Goal: Information Seeking & Learning: Learn about a topic

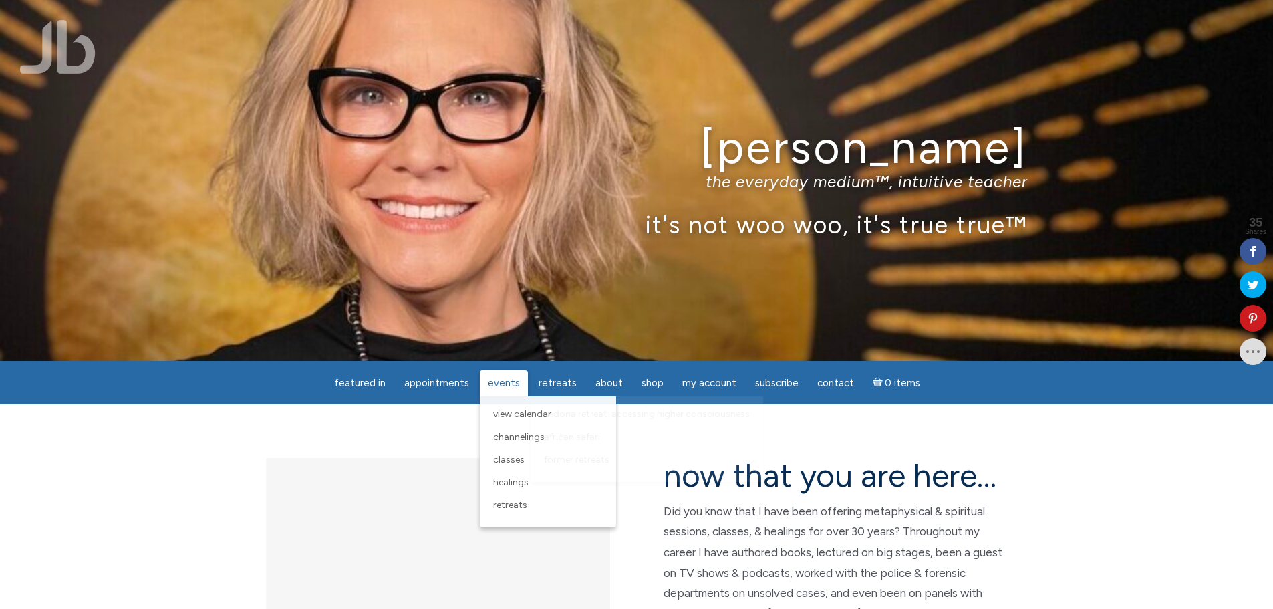
click at [507, 377] on span "Events" at bounding box center [504, 383] width 32 height 12
click at [502, 415] on span "View Calendar" at bounding box center [522, 413] width 58 height 11
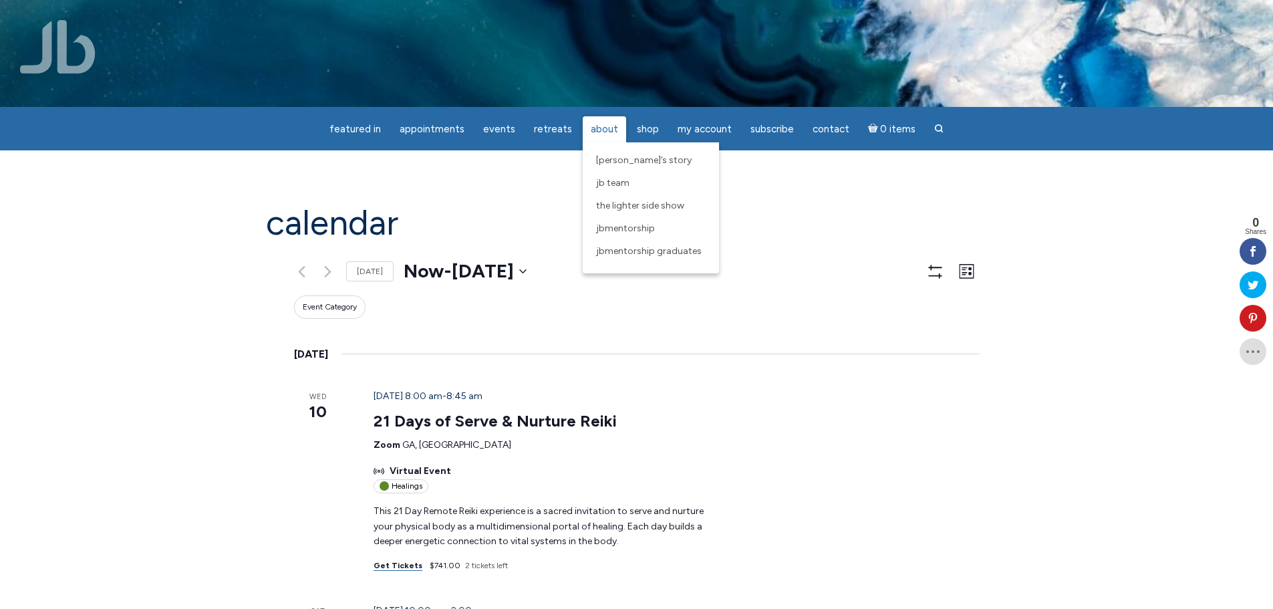
click at [603, 123] on span "About" at bounding box center [604, 129] width 27 height 12
click at [610, 160] on span "[PERSON_NAME]’s Story" at bounding box center [644, 159] width 96 height 11
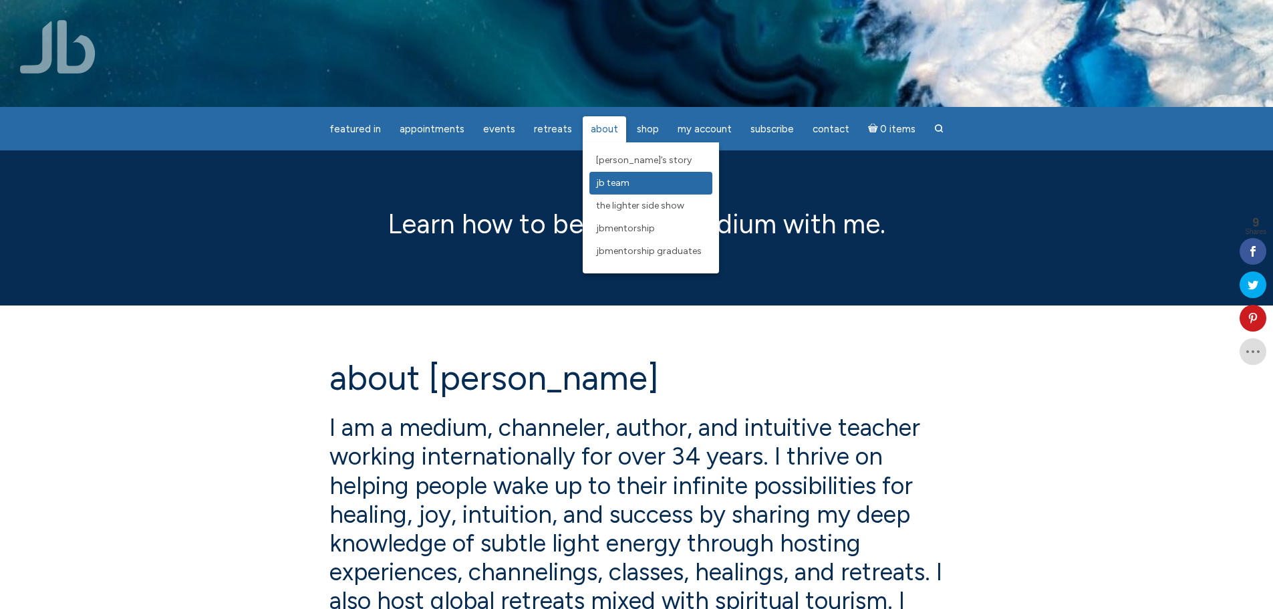
click at [636, 179] on link "JB Team" at bounding box center [651, 183] width 123 height 23
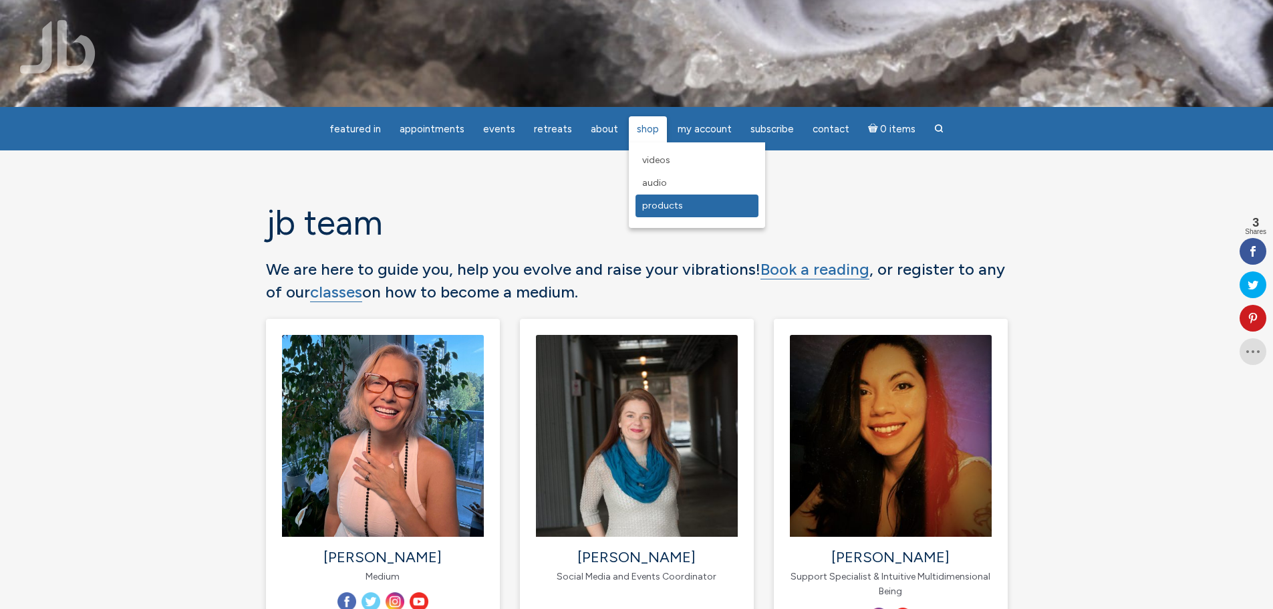
click at [662, 204] on span "Products" at bounding box center [662, 205] width 41 height 11
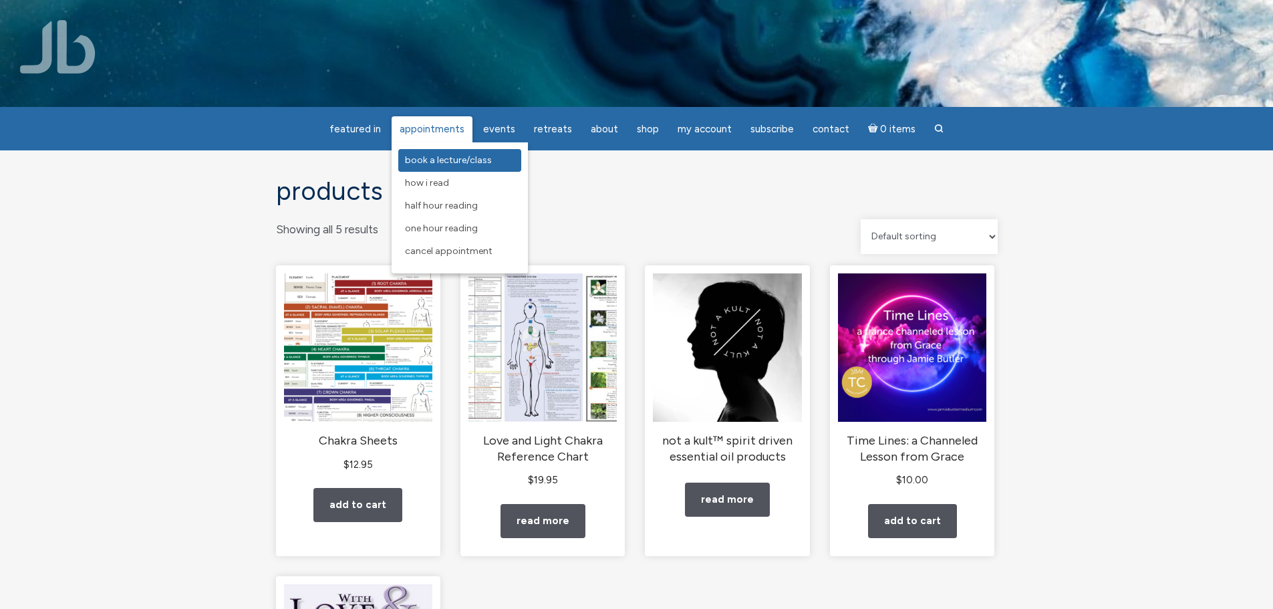
click at [421, 149] on link "Book a Lecture/Class" at bounding box center [459, 160] width 123 height 23
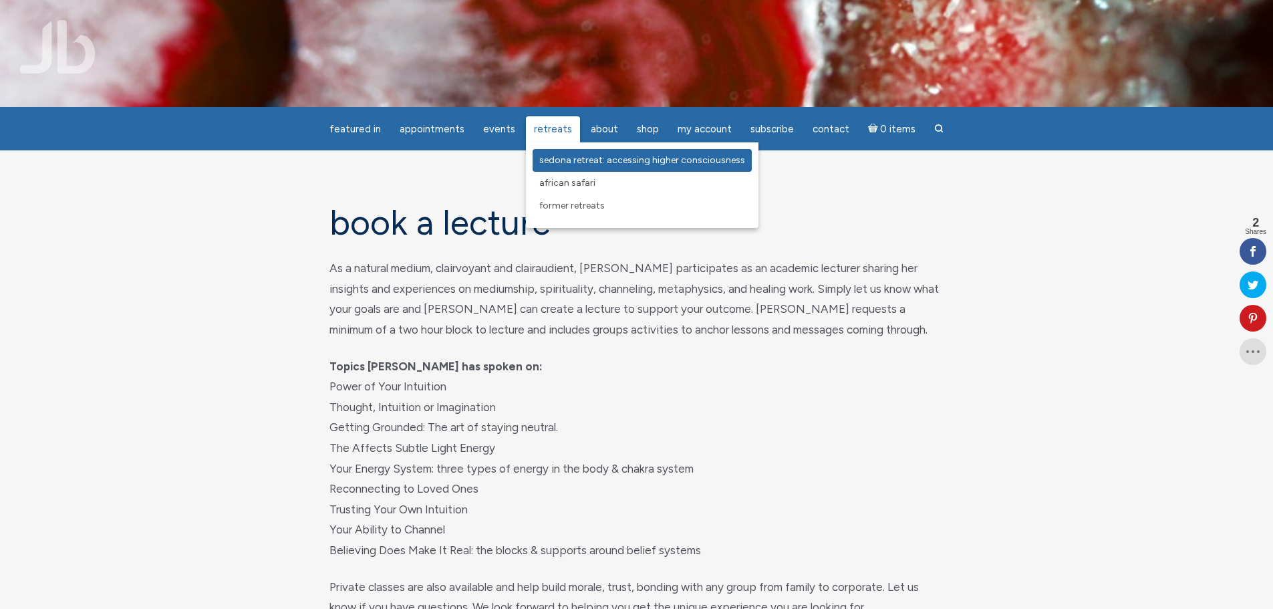
click at [565, 152] on link "Sedona Retreat: Accessing Higher Consciousness" at bounding box center [642, 160] width 219 height 23
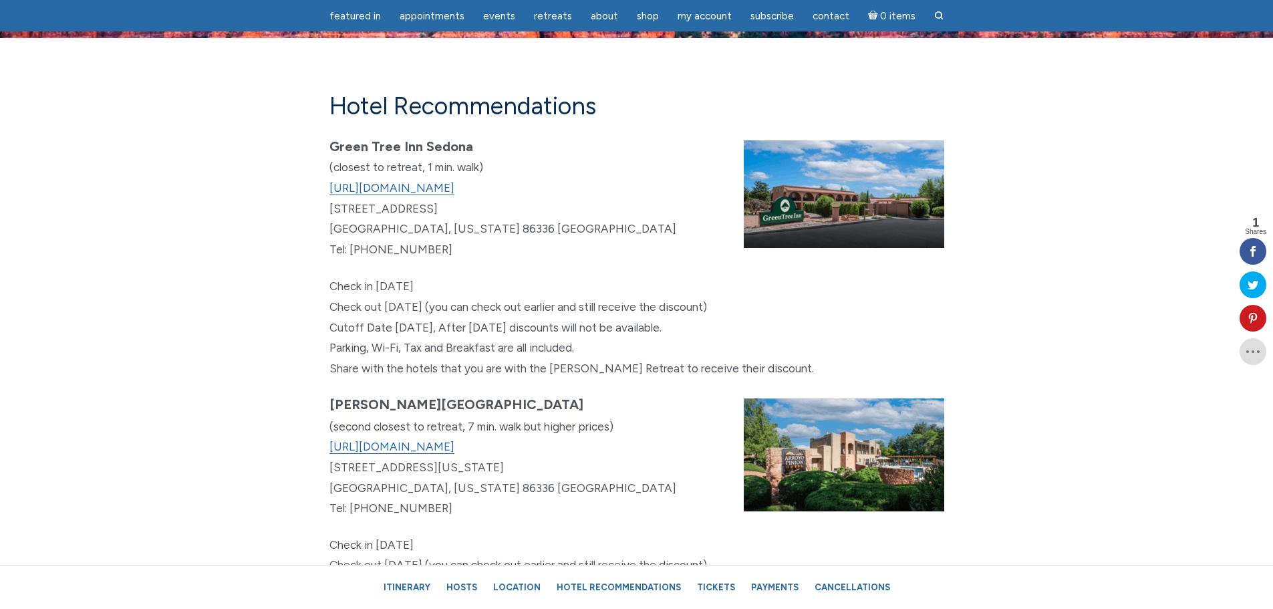
scroll to position [7420, 0]
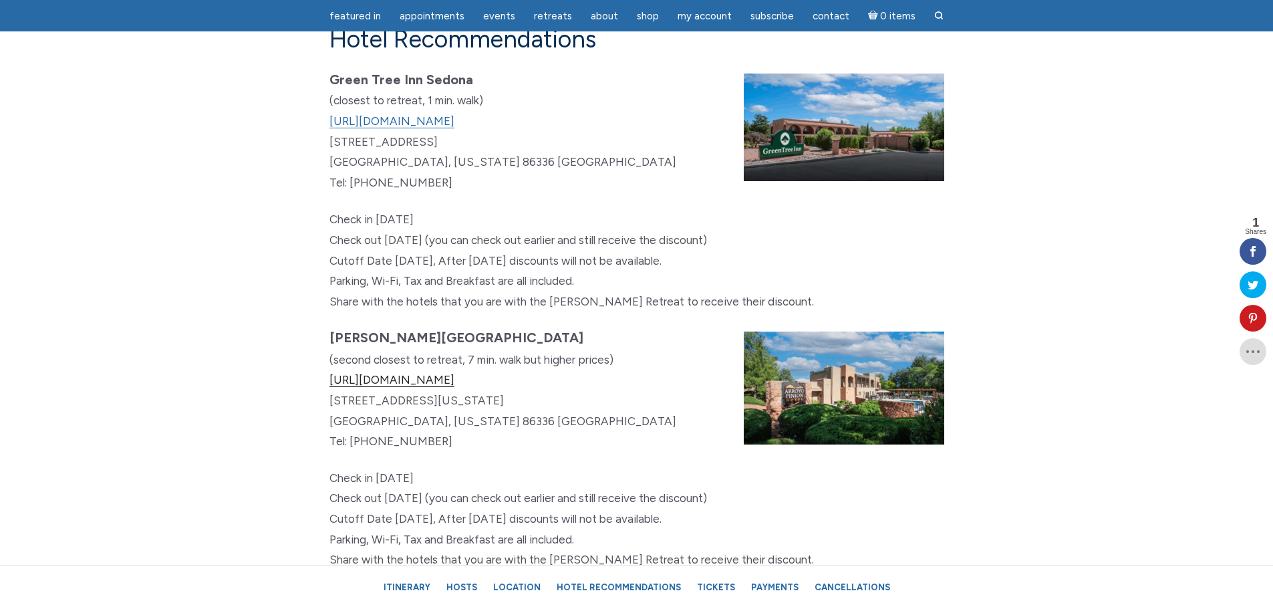
click at [449, 387] on link "[URL][DOMAIN_NAME]" at bounding box center [392, 380] width 125 height 14
click at [431, 128] on link "[URL][DOMAIN_NAME]" at bounding box center [392, 121] width 125 height 14
